Goal: Task Accomplishment & Management: Manage account settings

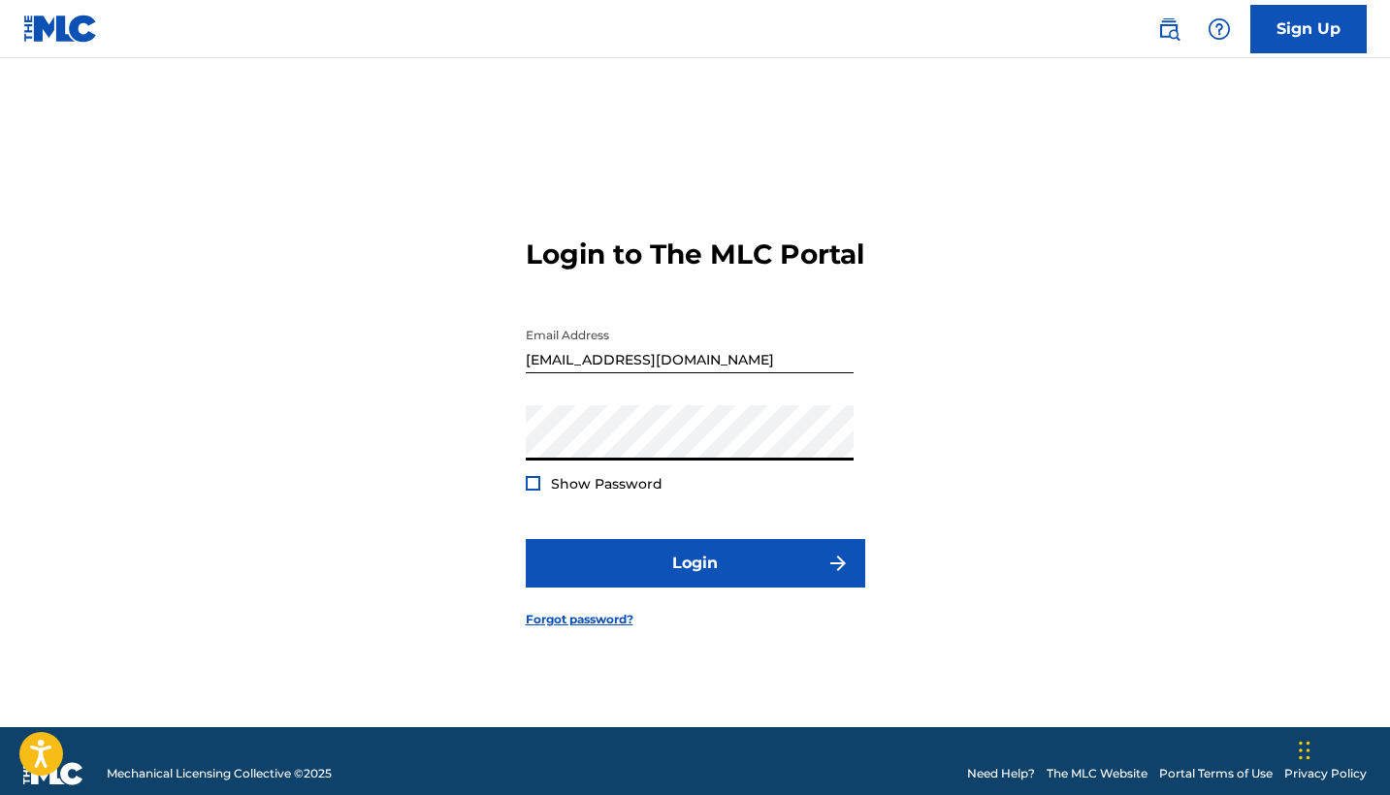
click at [694, 580] on button "Login" at bounding box center [695, 563] width 339 height 48
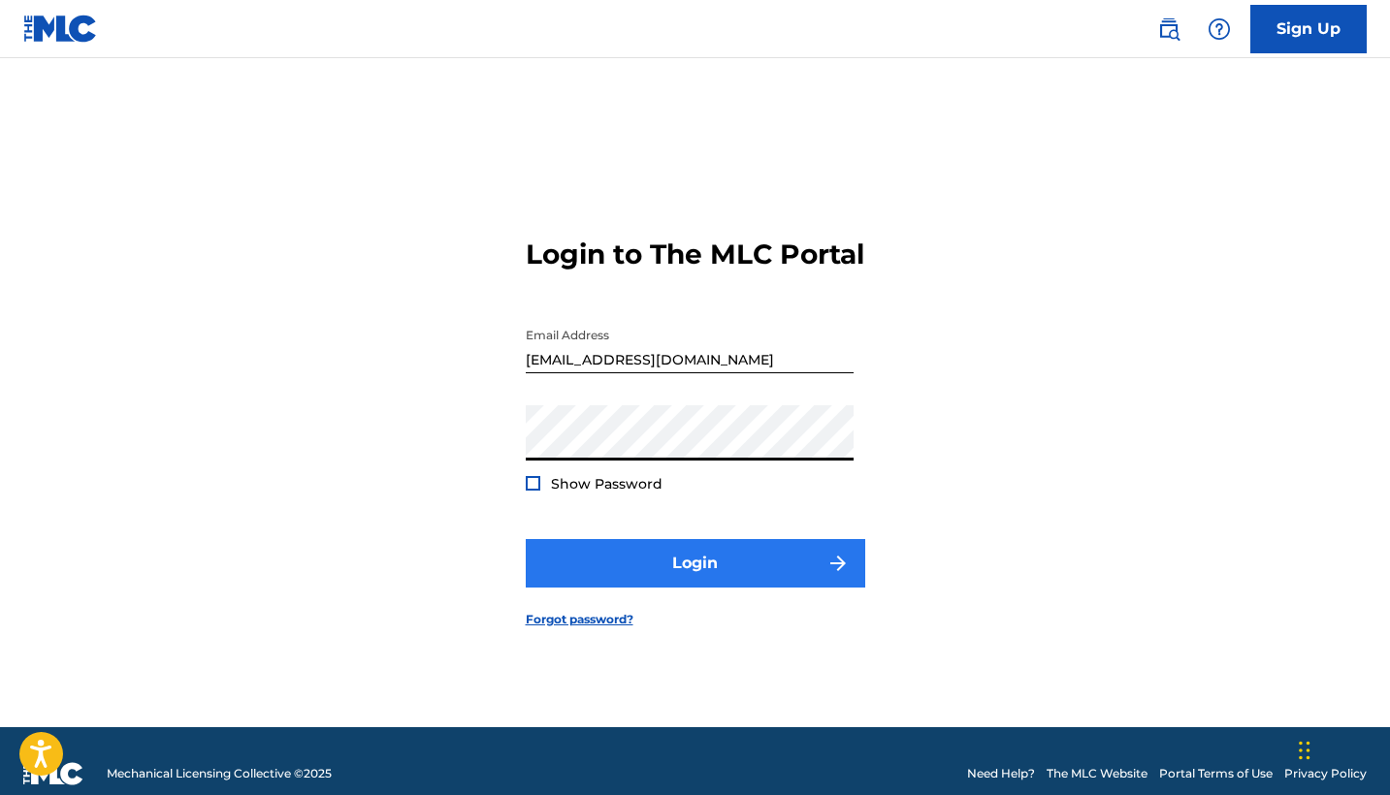
click at [809, 585] on button "Login" at bounding box center [695, 563] width 339 height 48
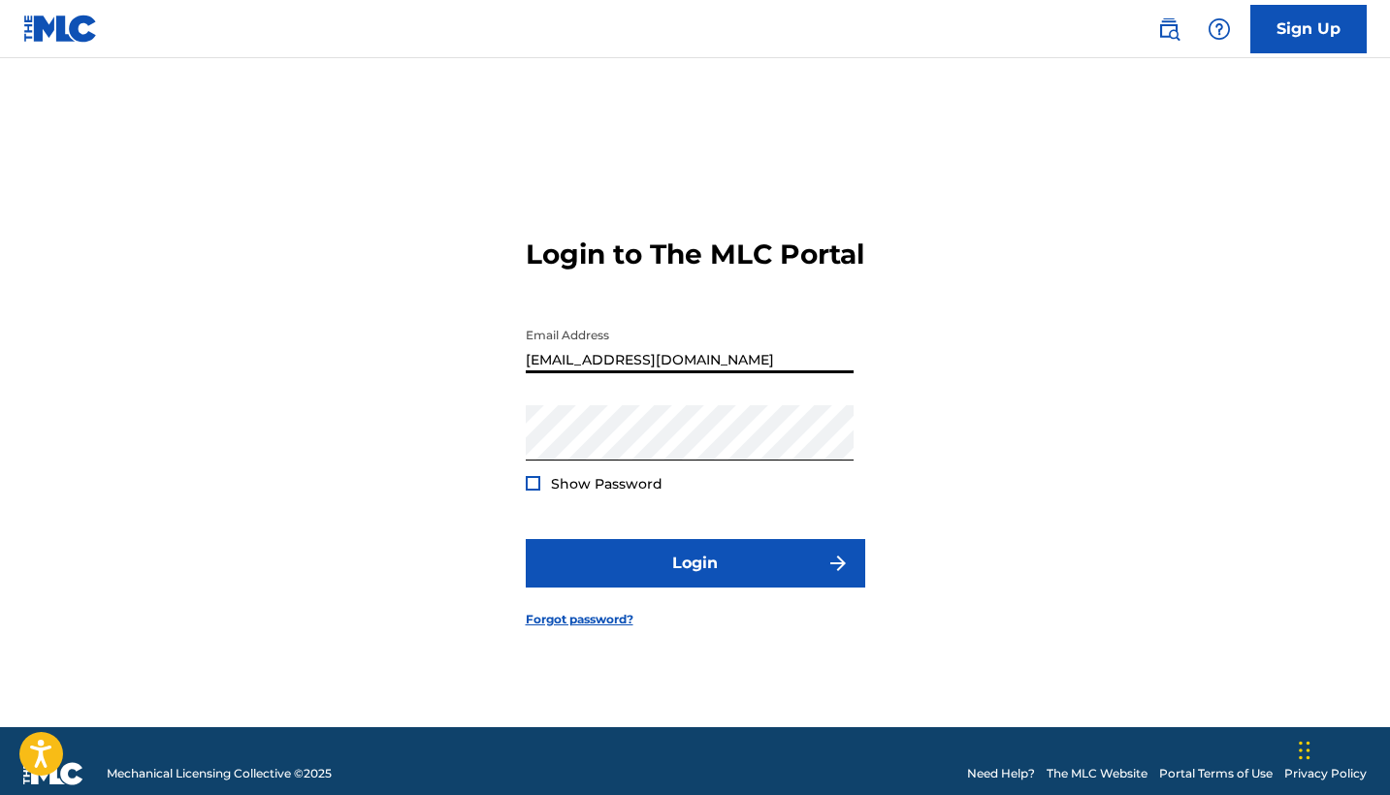
click at [536, 369] on input "Litttyybromusic@gmail.com" at bounding box center [690, 345] width 328 height 55
type input "litttyybromusic@gmail.com"
click at [694, 580] on button "Login" at bounding box center [695, 563] width 339 height 48
